Goal: Navigation & Orientation: Find specific page/section

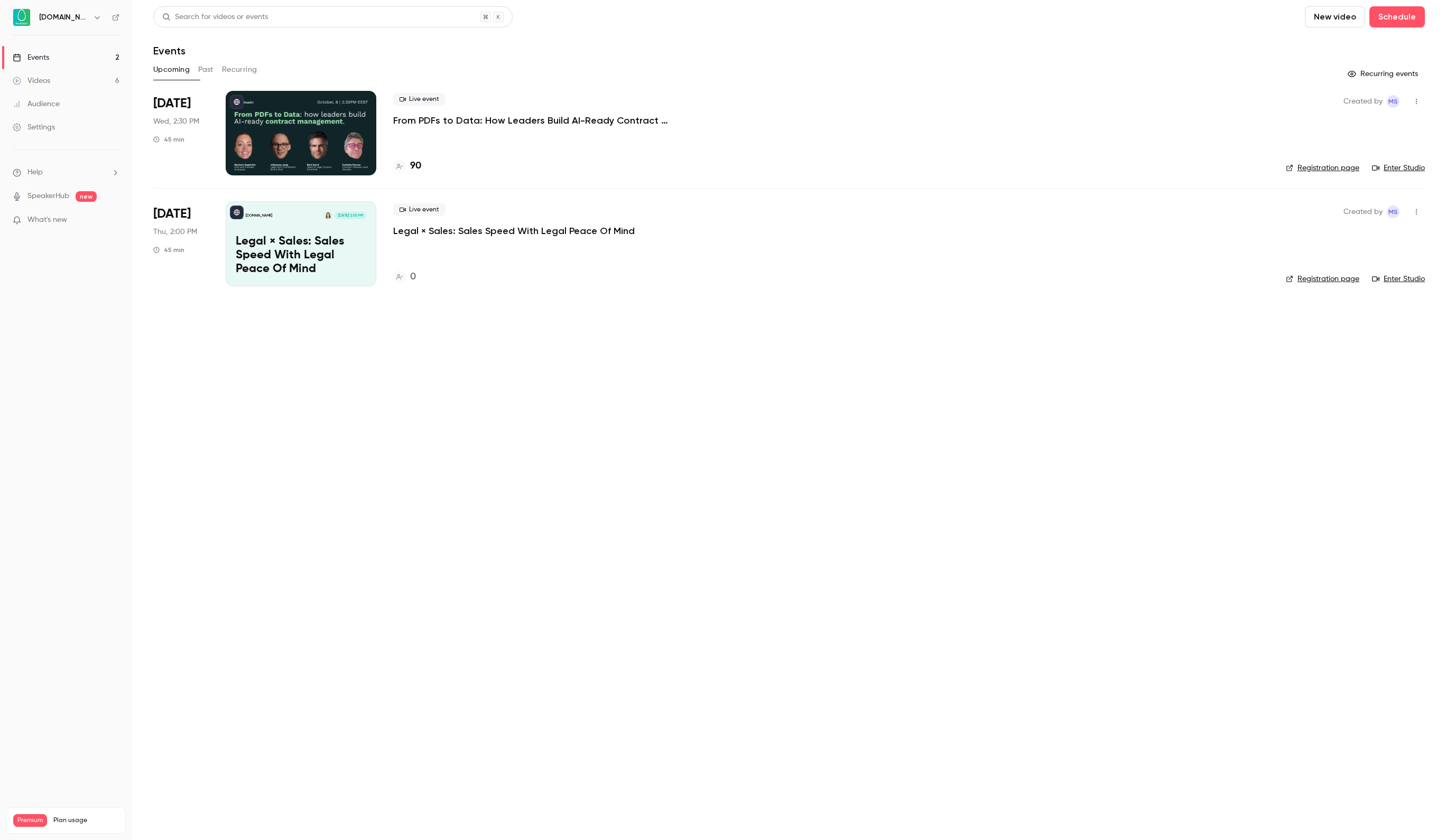
click at [292, 122] on div at bounding box center [301, 133] width 151 height 84
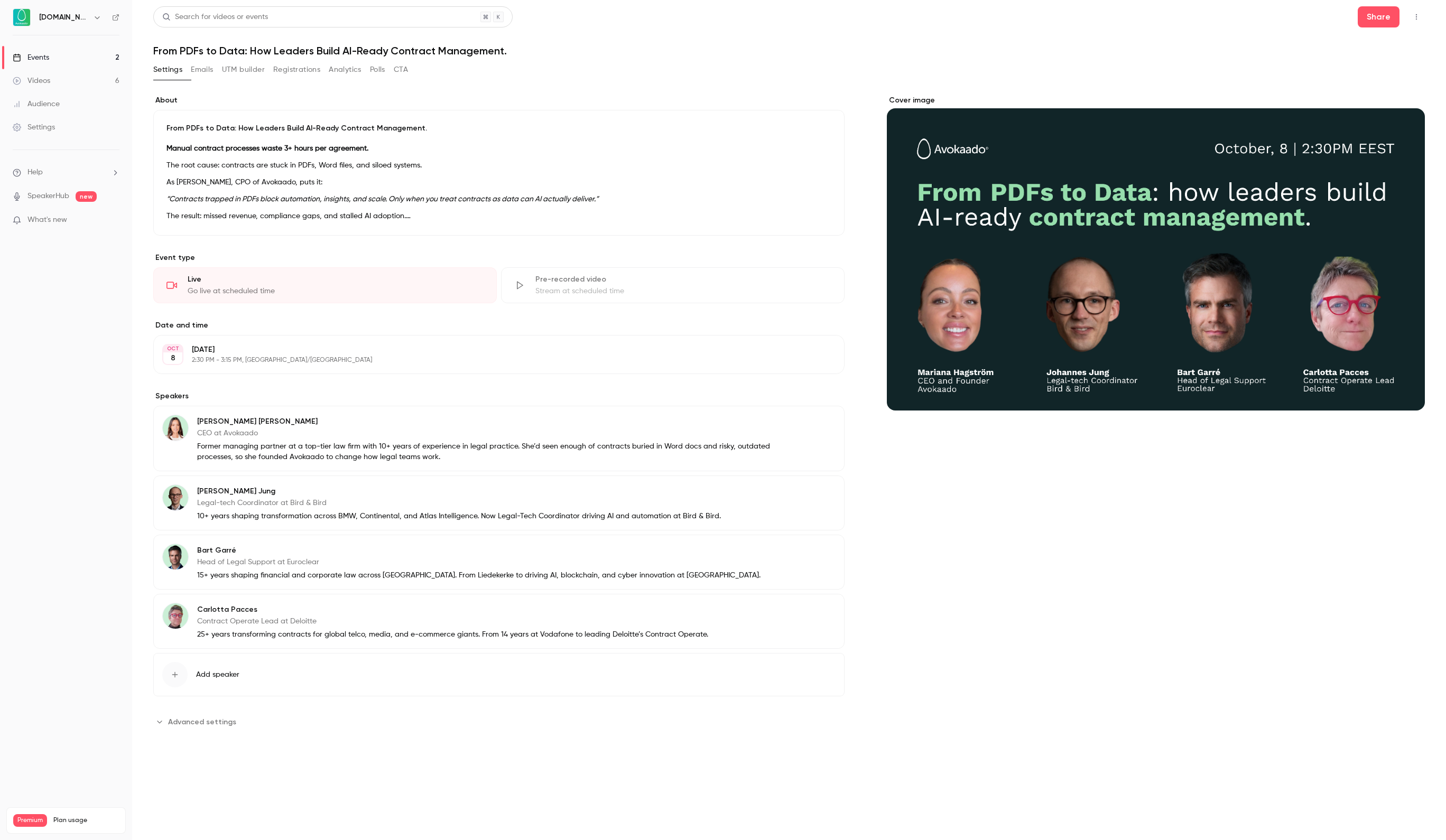
click at [320, 68] on button "Registrations" at bounding box center [296, 70] width 47 height 17
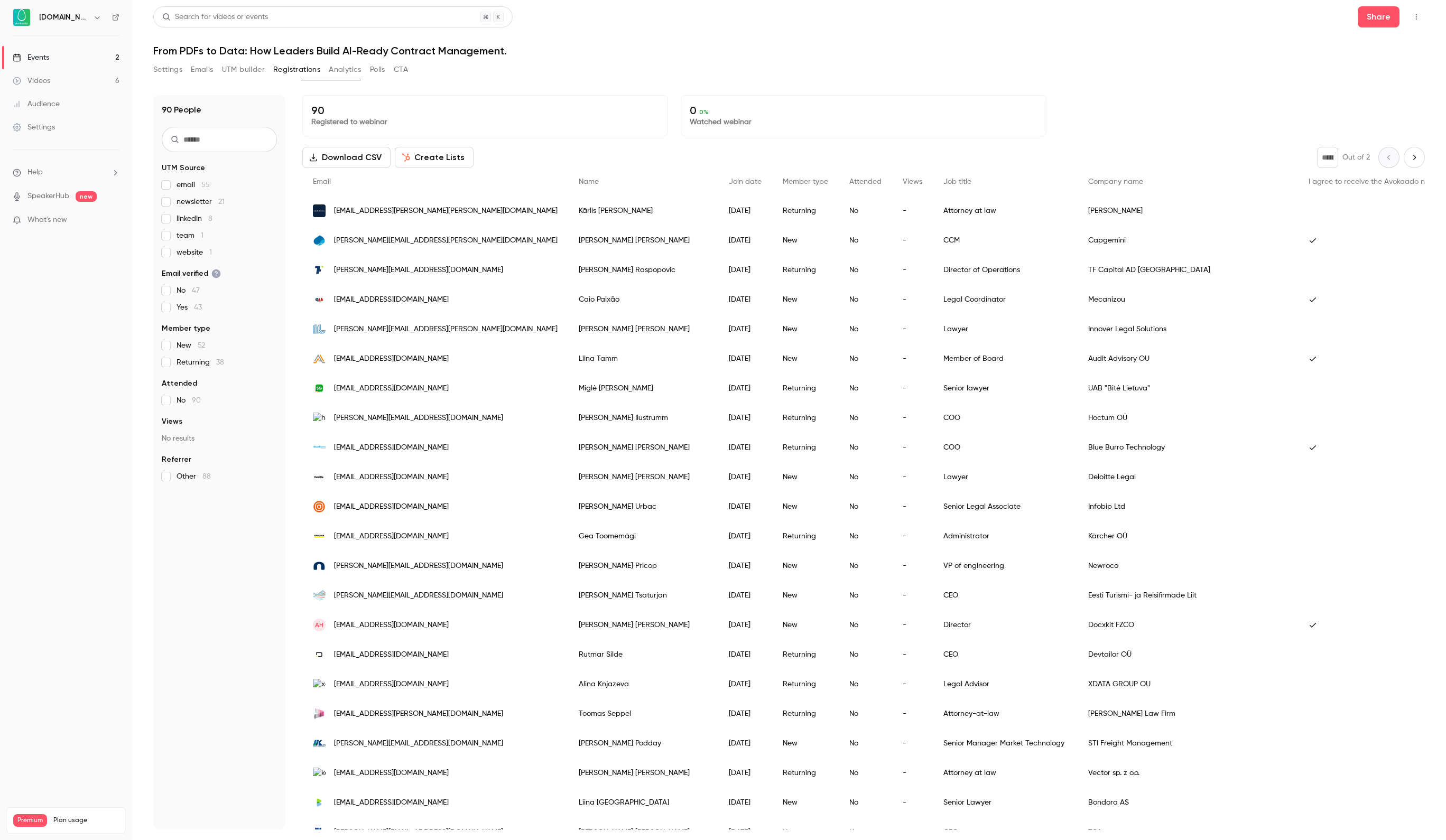
click at [166, 73] on button "Settings" at bounding box center [168, 70] width 29 height 17
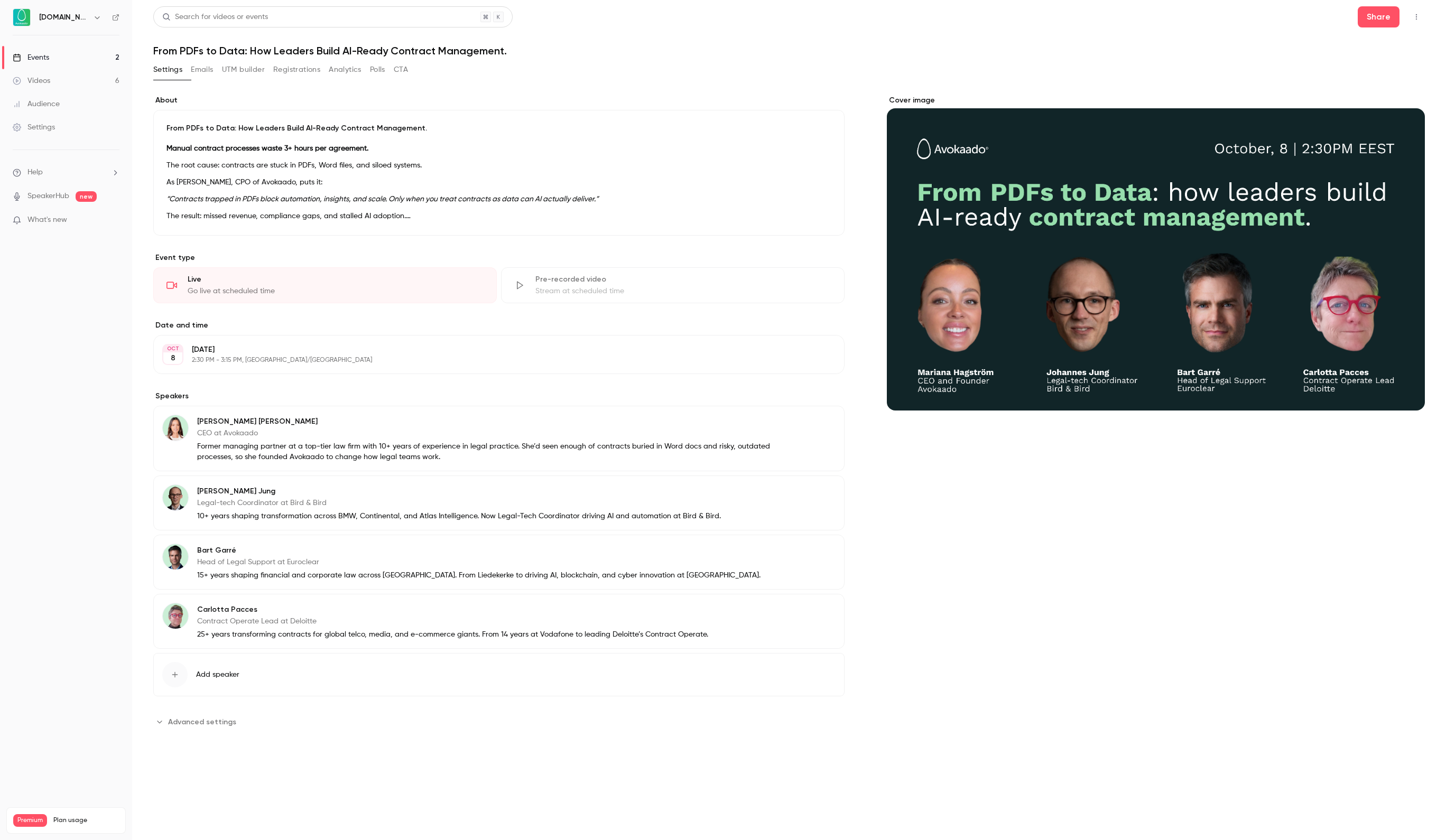
click at [98, 60] on link "Events 2" at bounding box center [66, 58] width 132 height 23
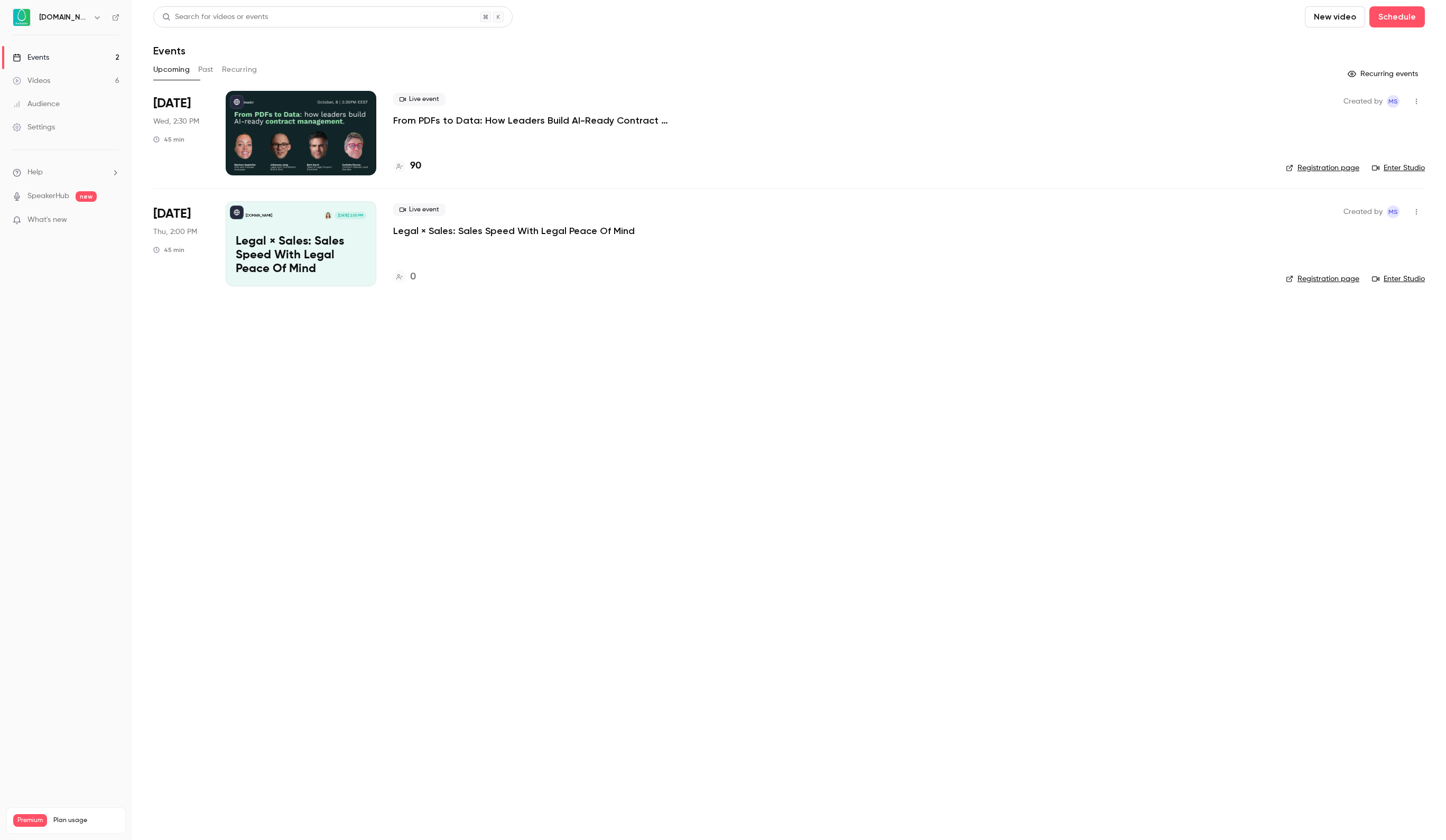
click at [1402, 168] on link "Enter Studio" at bounding box center [1397, 168] width 53 height 11
drag, startPoint x: 785, startPoint y: 18, endPoint x: 988, endPoint y: 689, distance: 701.0
click at [988, 690] on main "Search for videos or events New video Schedule Events Upcoming Past Recurring R…" at bounding box center [789, 420] width 1314 height 840
click at [462, 114] on p "From PDFs to Data: How Leaders Build AI-Ready Contract Management." at bounding box center [551, 121] width 317 height 13
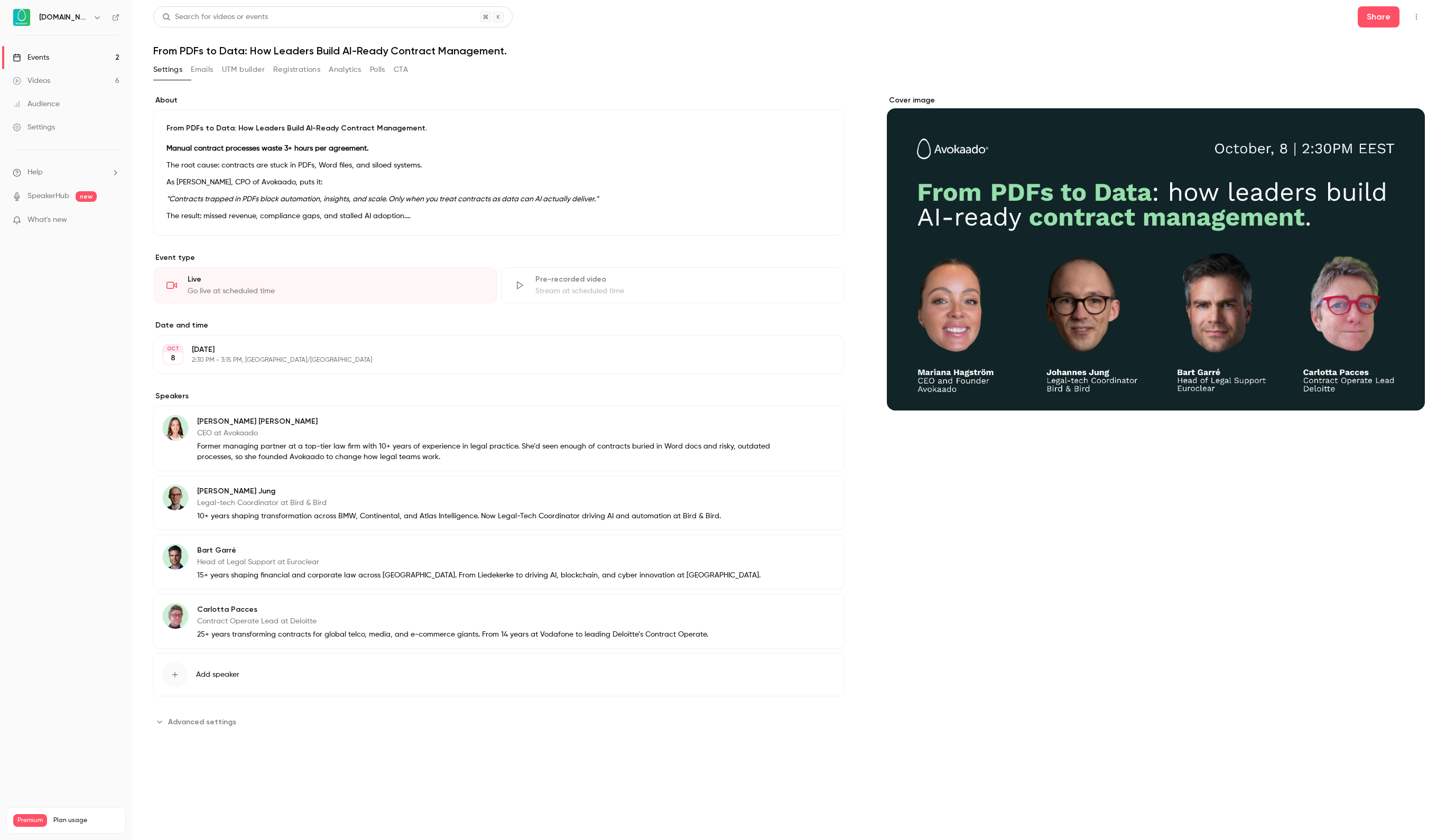
click at [405, 285] on li "[PERSON_NAME] - CEO & Founder, Avokaado" at bounding box center [507, 279] width 648 height 11
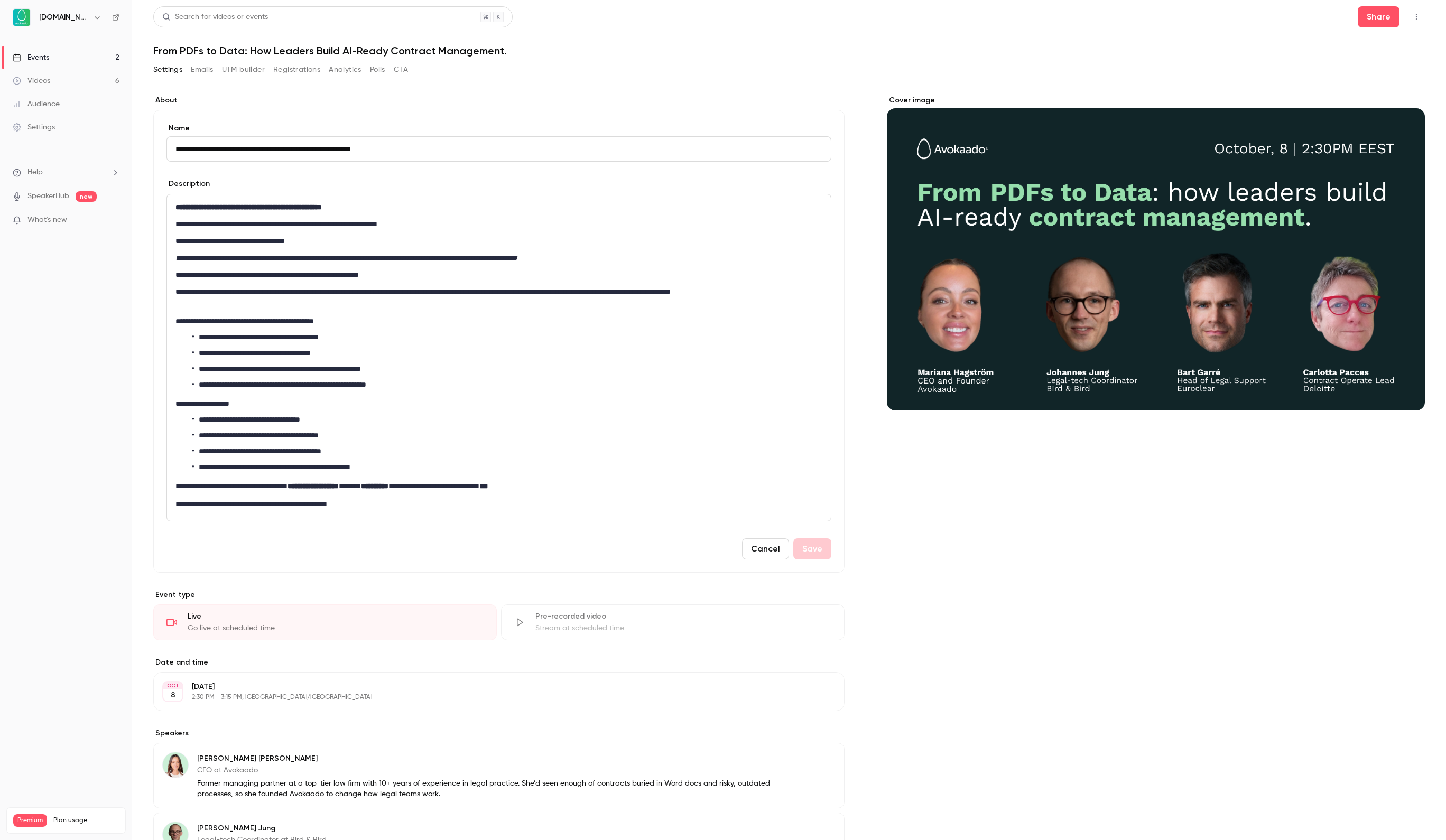
click at [405, 292] on p "**********" at bounding box center [498, 297] width 645 height 25
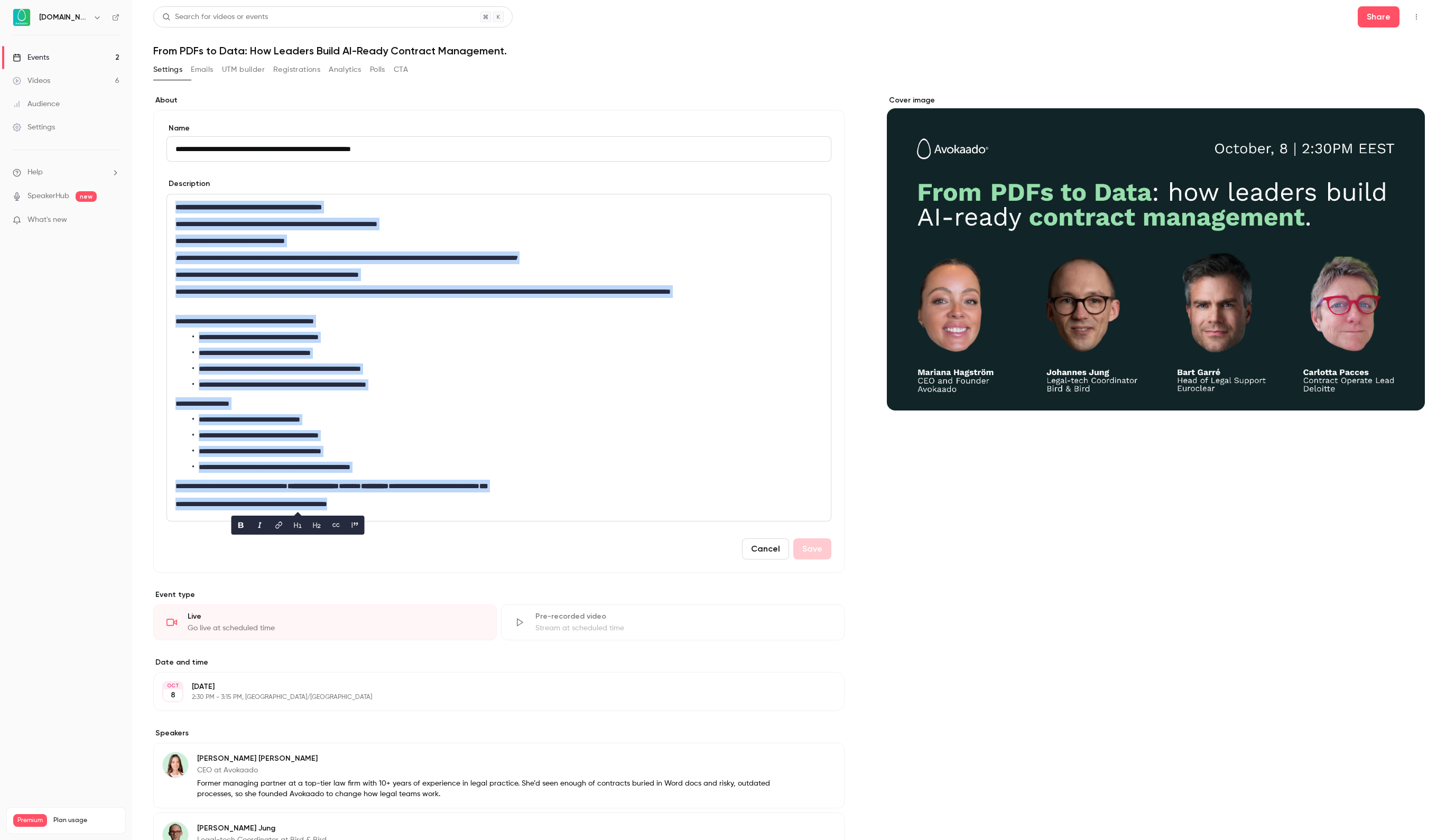
copy div "**********"
click at [49, 79] on div "Videos" at bounding box center [32, 80] width 37 height 11
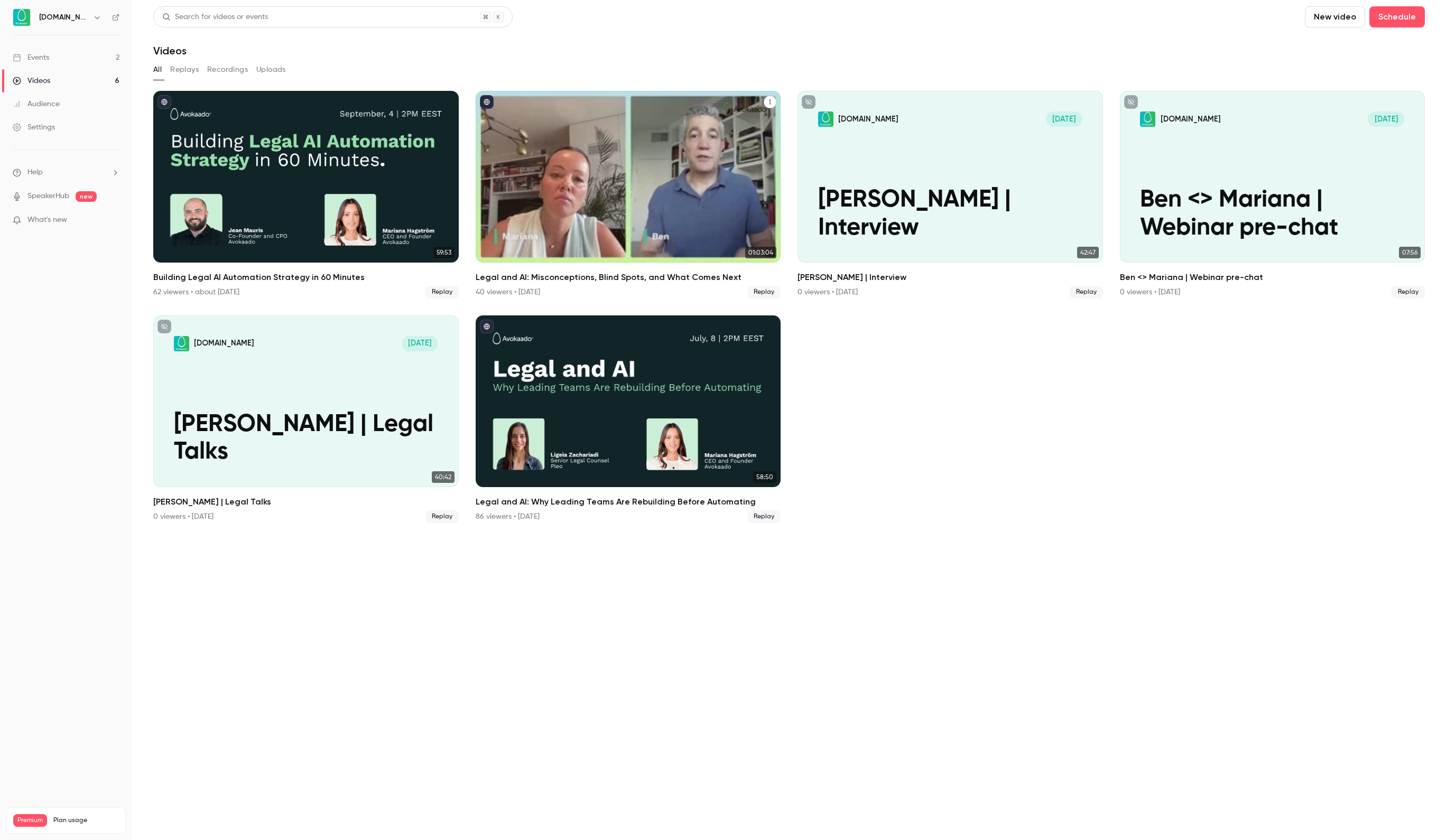
click at [693, 201] on div "Legal and AI: Misconceptions, Blind Spots, and What Comes Next" at bounding box center [628, 177] width 305 height 172
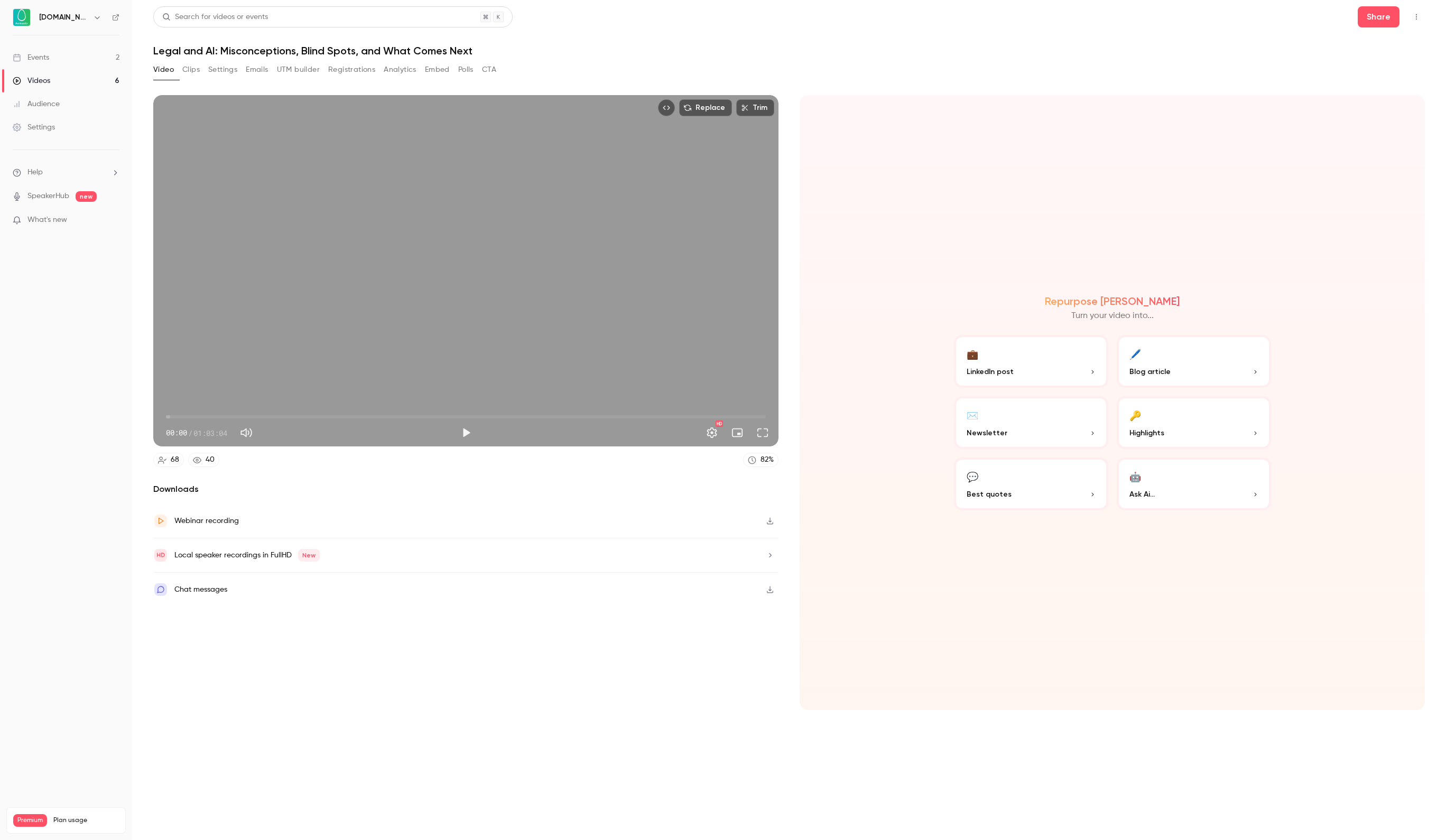
click at [375, 70] on button "Registrations" at bounding box center [352, 70] width 47 height 17
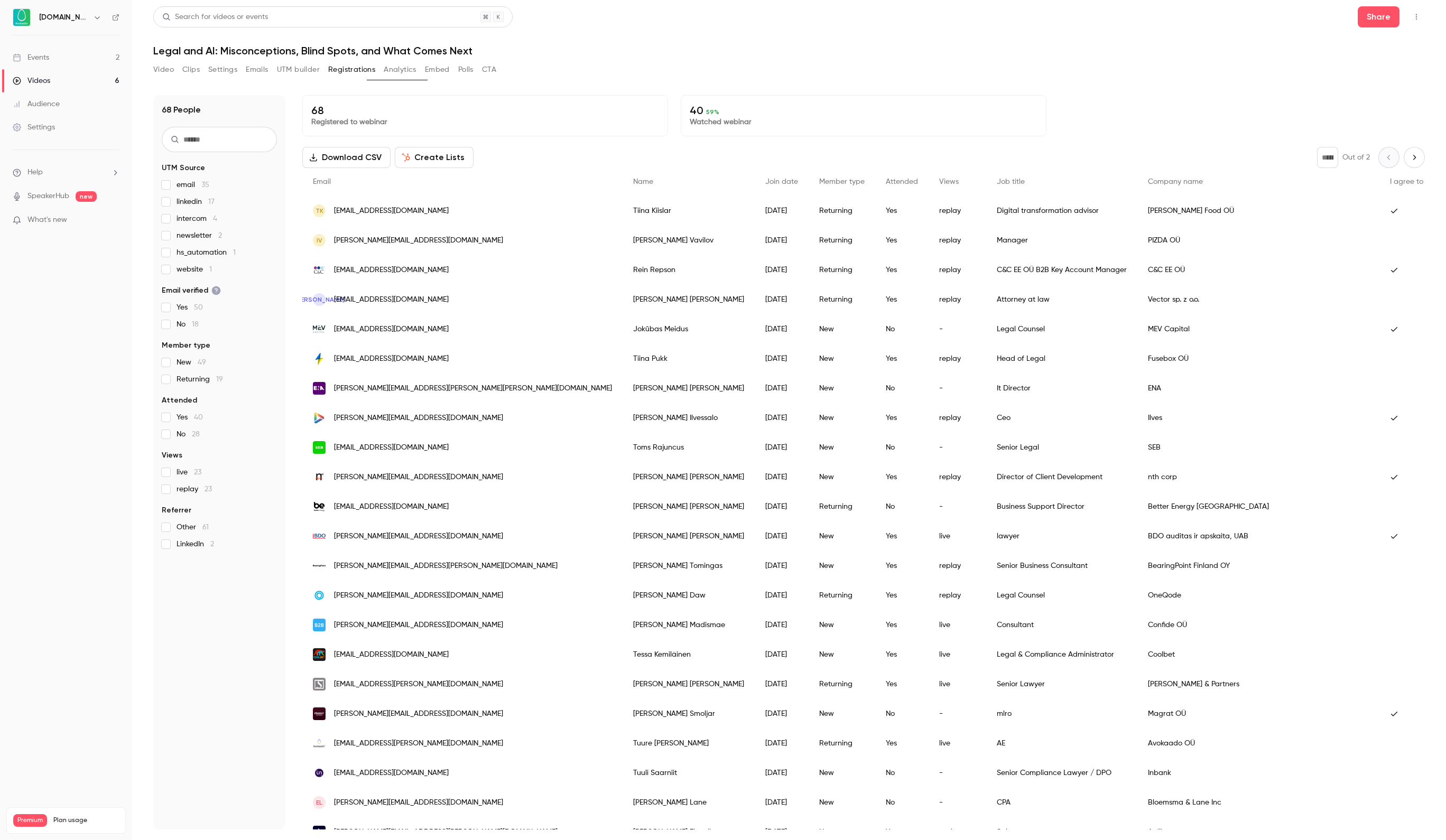
click at [65, 59] on link "Events 2" at bounding box center [66, 58] width 132 height 23
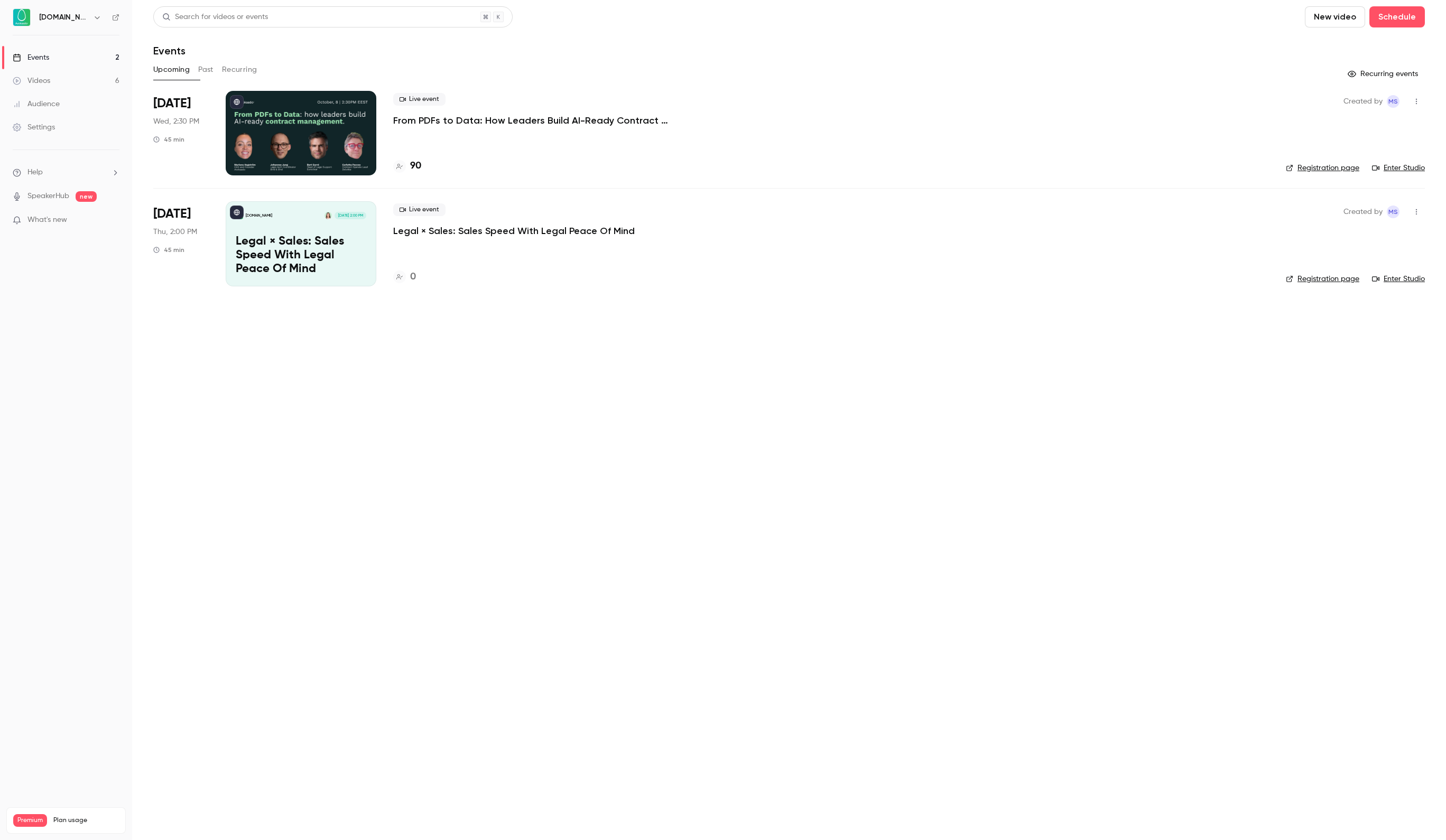
click at [344, 153] on div at bounding box center [301, 133] width 151 height 84
click at [1407, 167] on link "Enter Studio" at bounding box center [1397, 168] width 53 height 11
click at [1381, 166] on link "Enter Studio" at bounding box center [1397, 168] width 53 height 11
click at [1395, 167] on link "Enter Studio" at bounding box center [1397, 168] width 53 height 11
drag, startPoint x: 1410, startPoint y: 166, endPoint x: 1329, endPoint y: 263, distance: 126.4
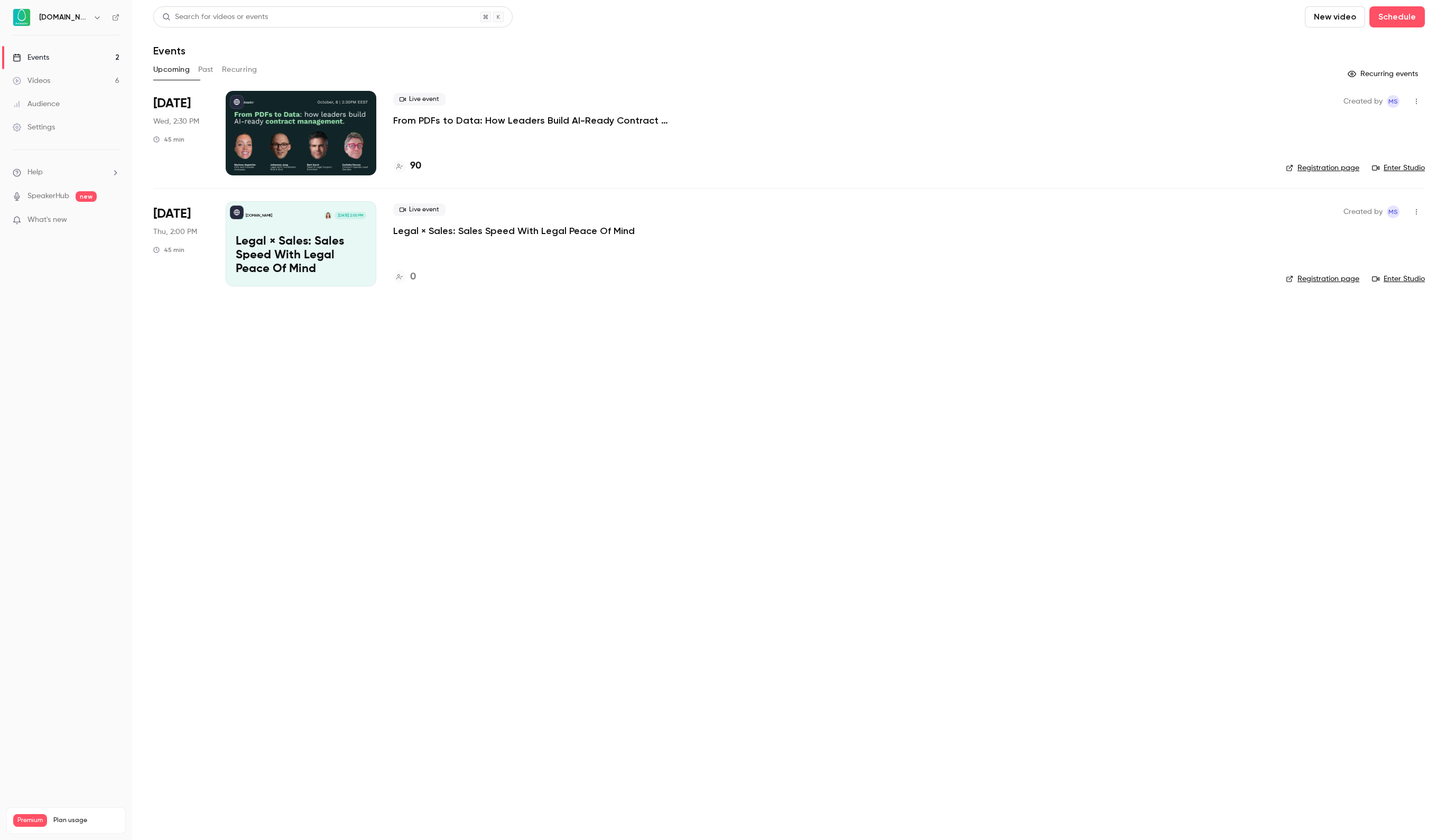
click at [1409, 166] on link "Enter Studio" at bounding box center [1397, 168] width 53 height 11
